Goal: Task Accomplishment & Management: Complete application form

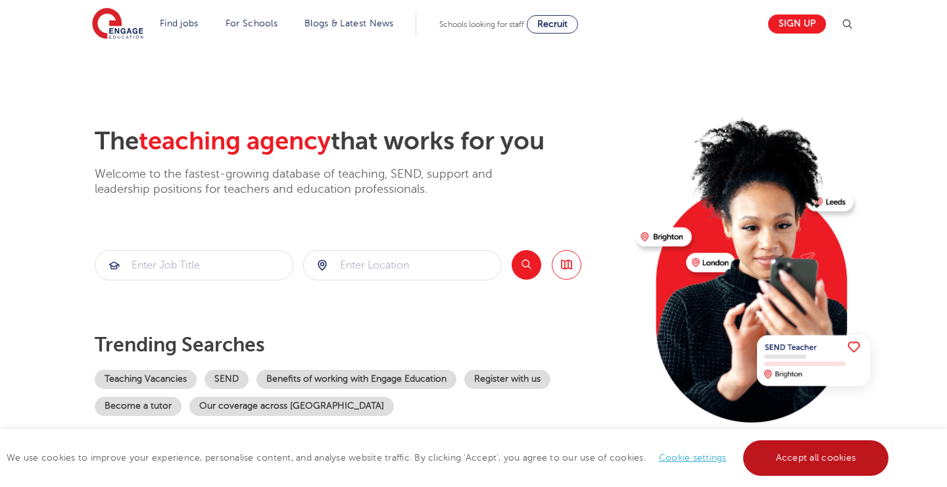
click at [805, 450] on link "Accept all cookies" at bounding box center [816, 458] width 146 height 36
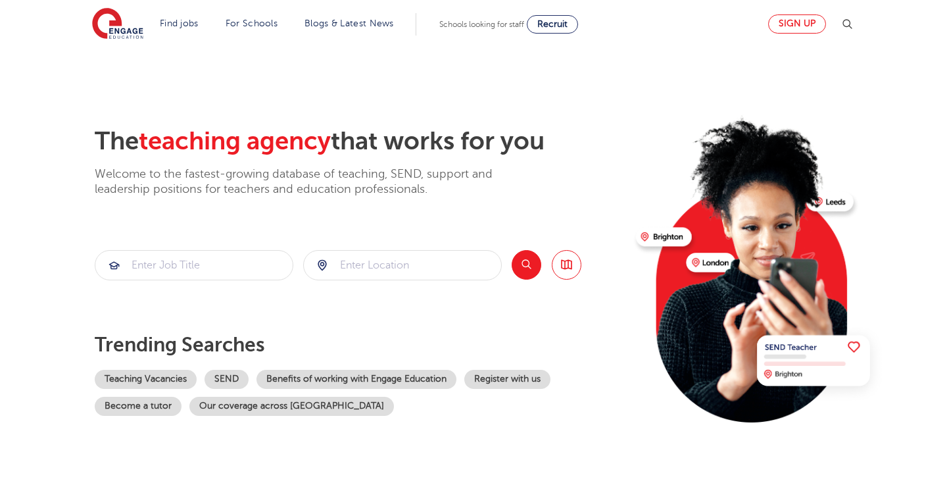
click at [799, 24] on link "Sign up" at bounding box center [797, 23] width 58 height 19
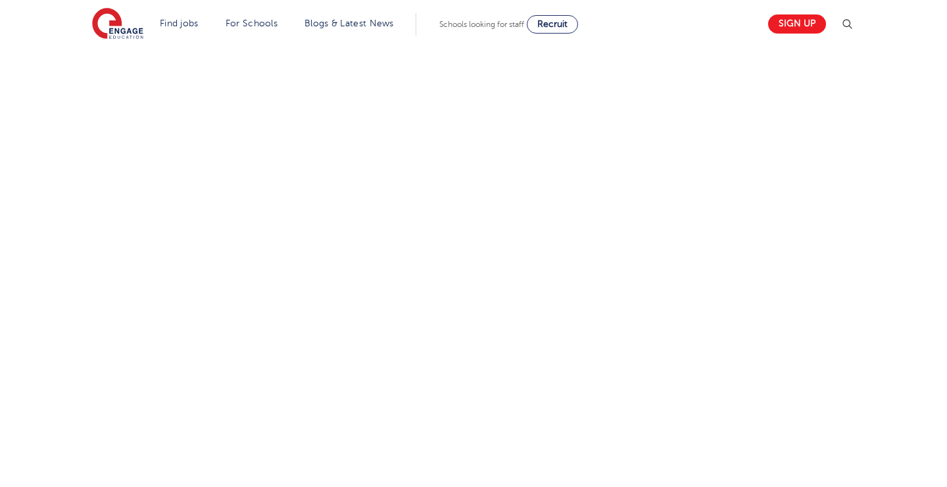
scroll to position [610, 0]
click at [675, 432] on div "Let us know more about you!" at bounding box center [474, 249] width 798 height 818
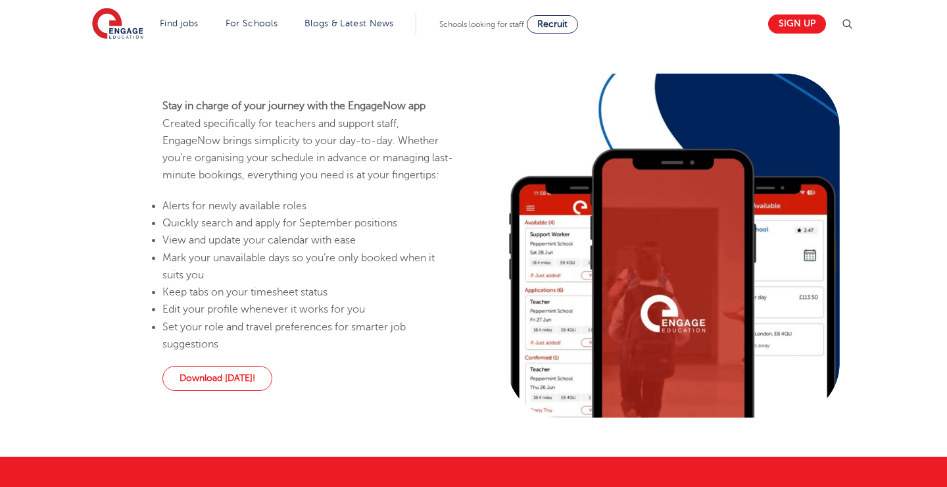
scroll to position [762, 0]
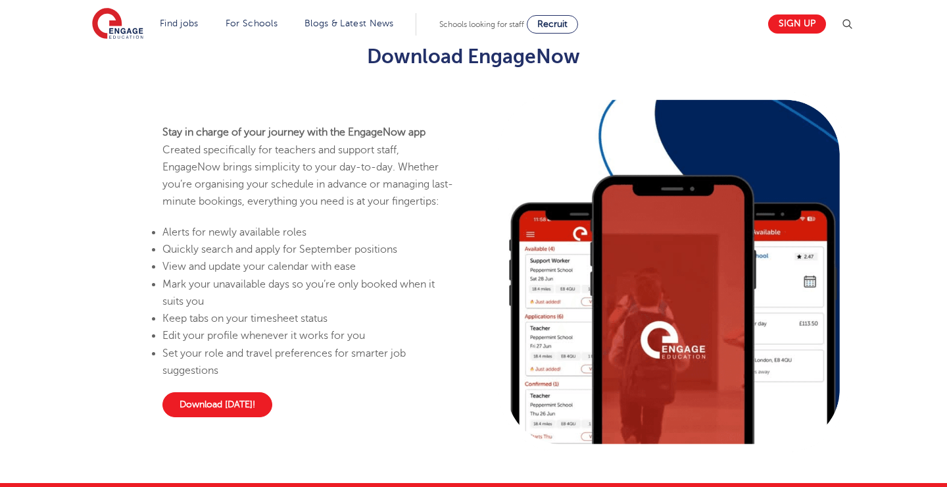
click at [214, 417] on link "Download [DATE]!" at bounding box center [217, 404] width 110 height 25
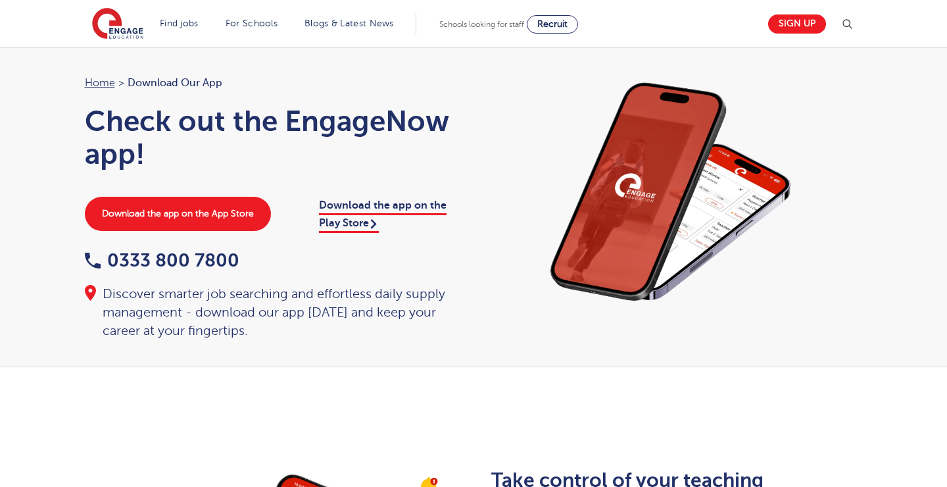
click at [364, 222] on link "Download the app on the Play Store" at bounding box center [383, 215] width 128 height 33
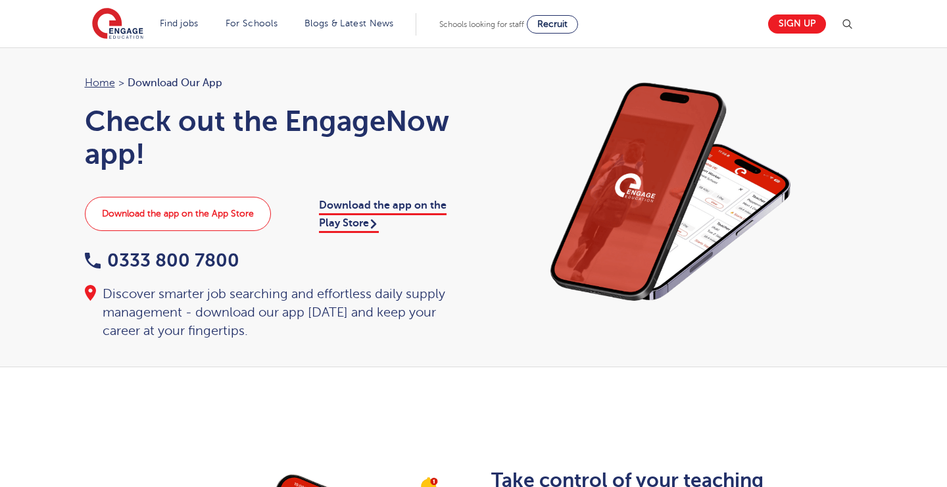
click at [228, 215] on link "Download the app on the App Store" at bounding box center [178, 214] width 186 height 34
